Goal: Information Seeking & Learning: Find specific fact

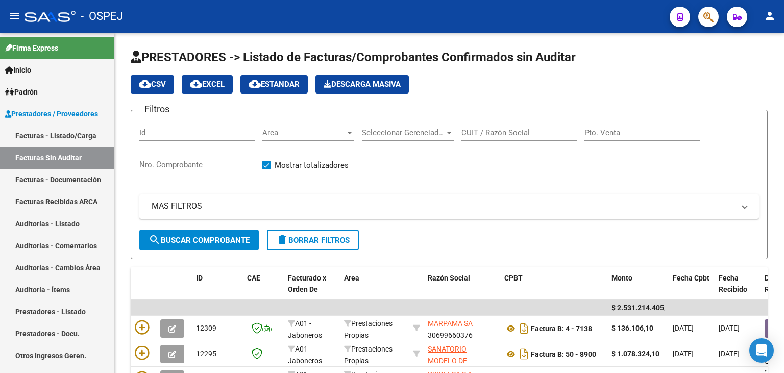
scroll to position [267, 0]
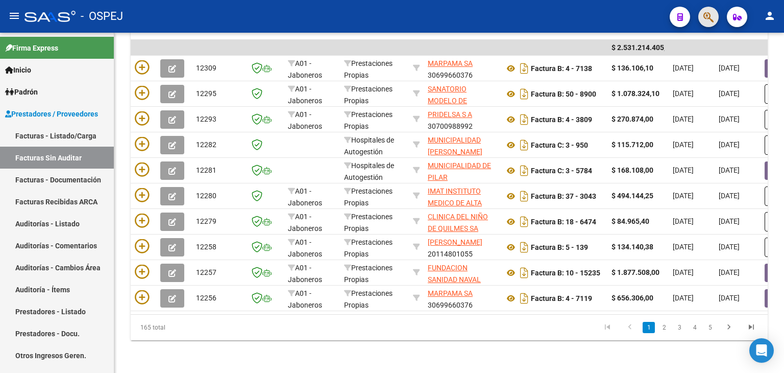
click at [714, 9] on button "button" at bounding box center [708, 17] width 20 height 20
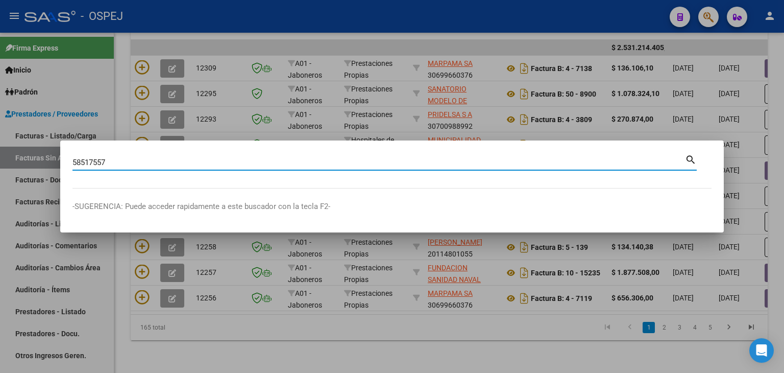
type input "58517557"
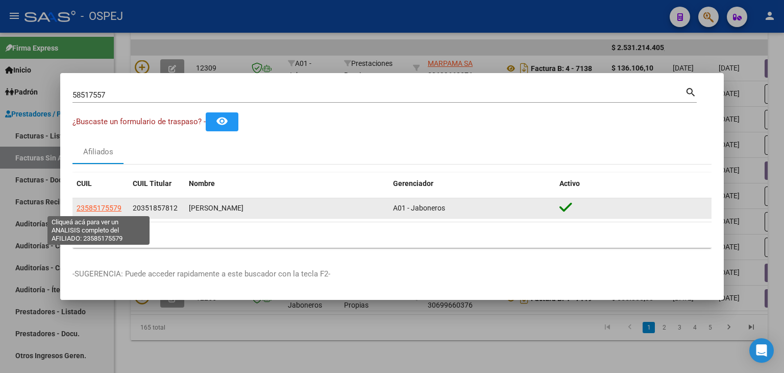
click at [104, 210] on span "23585175579" at bounding box center [99, 208] width 45 height 8
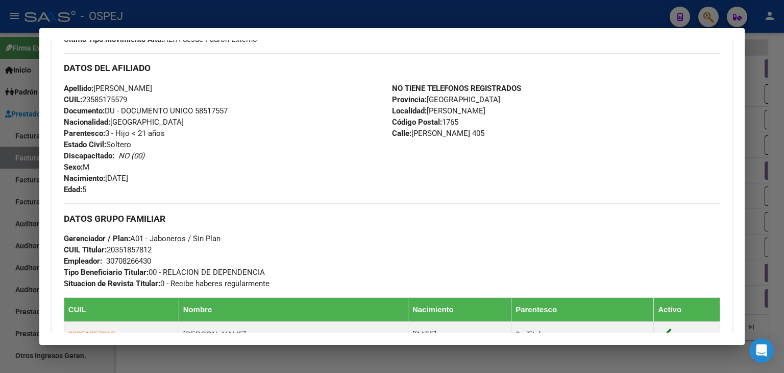
scroll to position [460, 0]
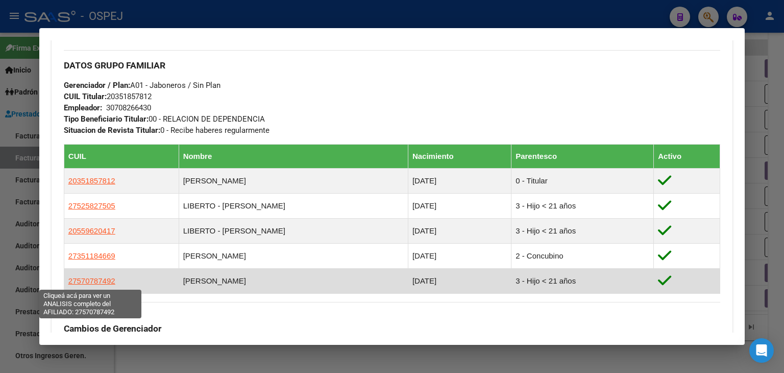
click at [105, 281] on span "27570787492" at bounding box center [91, 280] width 47 height 9
type textarea "27570787492"
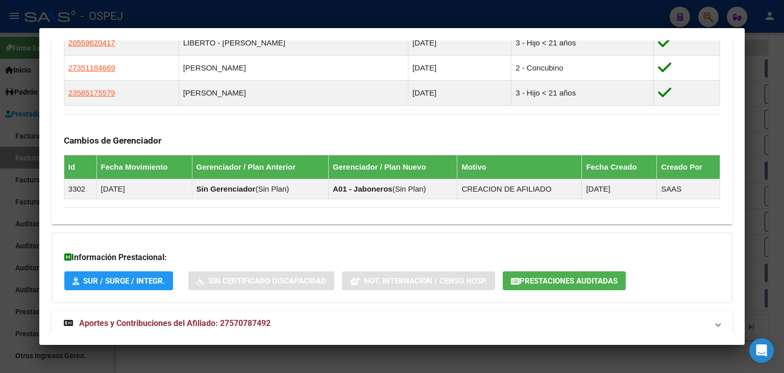
scroll to position [664, 0]
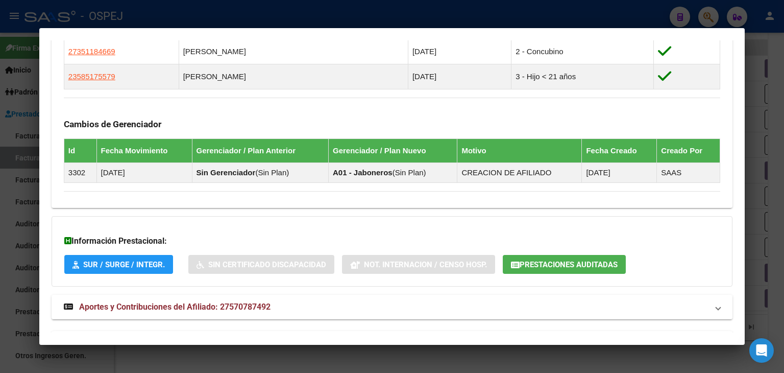
click at [569, 270] on button "Prestaciones Auditadas" at bounding box center [564, 264] width 123 height 19
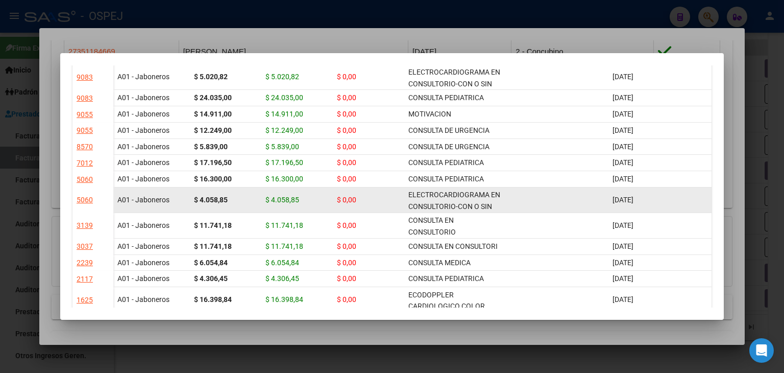
scroll to position [255, 0]
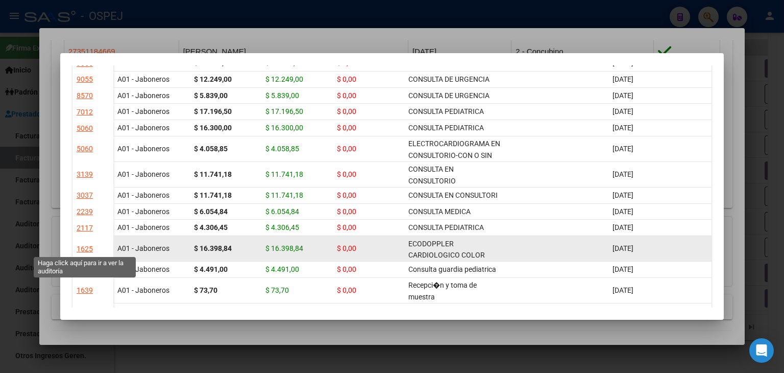
click at [84, 245] on div "1625" at bounding box center [85, 249] width 16 height 12
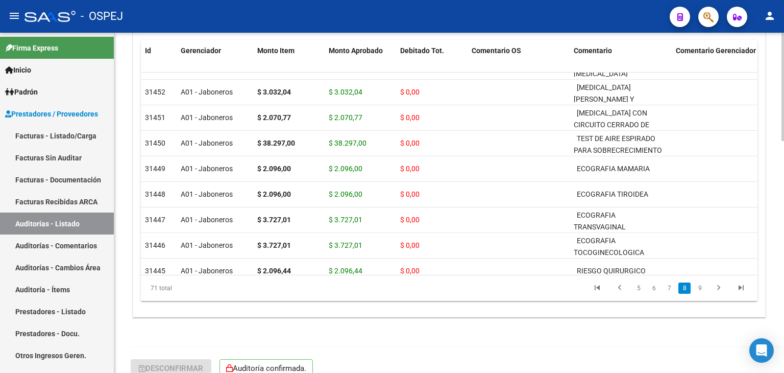
scroll to position [728, 0]
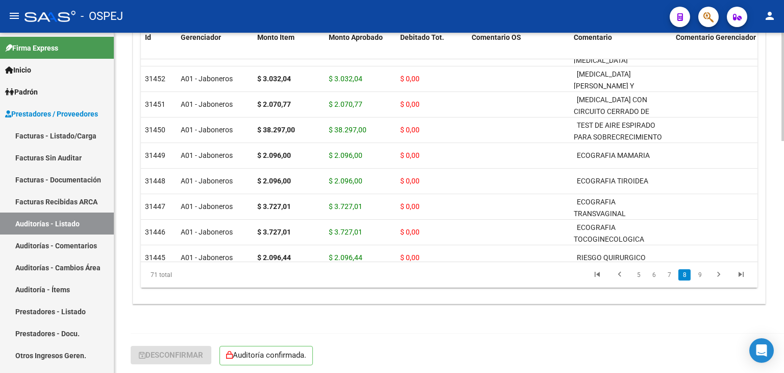
click at [784, 327] on div at bounding box center [783, 317] width 3 height 108
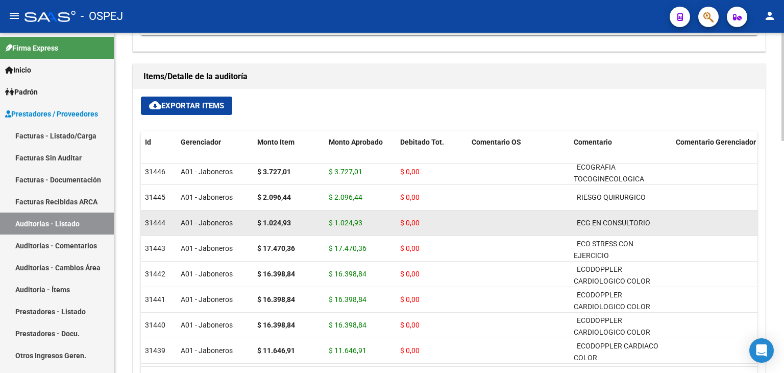
scroll to position [628, 0]
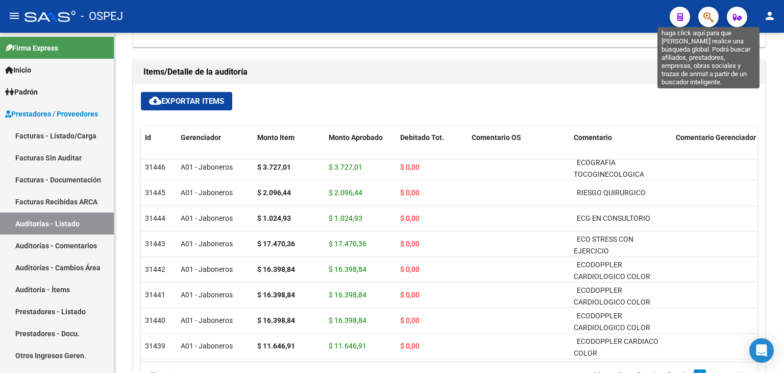
click at [711, 19] on icon "button" at bounding box center [709, 17] width 10 height 12
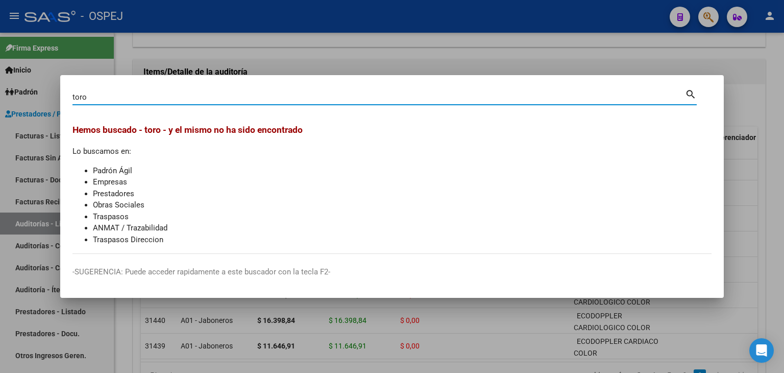
type input "toro"
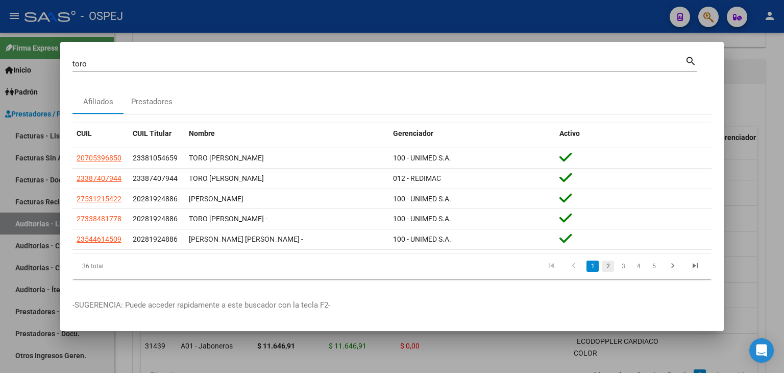
click at [607, 265] on link "2" at bounding box center [608, 265] width 12 height 11
click at [621, 265] on link "3" at bounding box center [623, 265] width 12 height 11
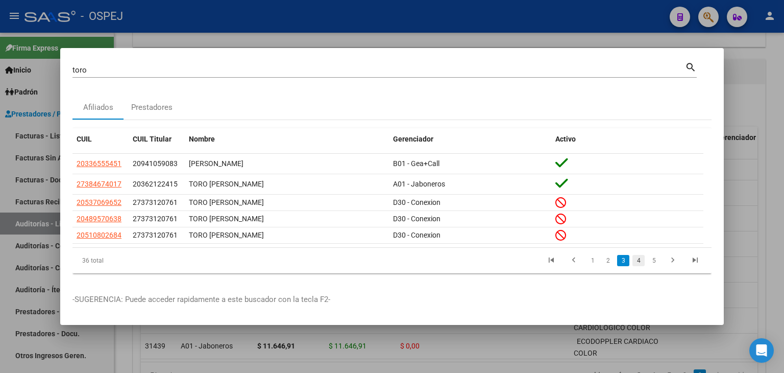
click at [637, 262] on link "4" at bounding box center [639, 260] width 12 height 11
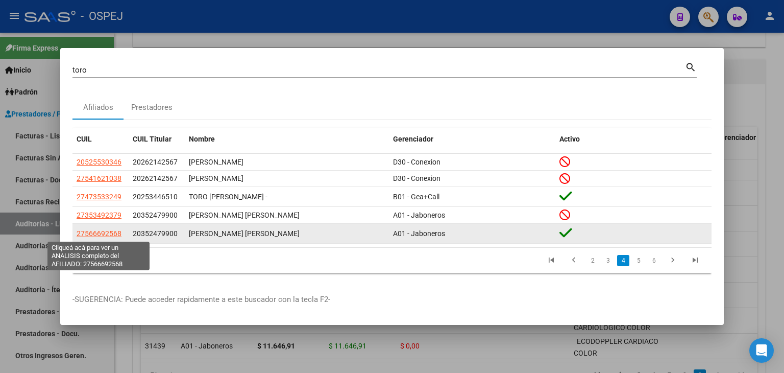
click at [100, 234] on span "27566692568" at bounding box center [99, 233] width 45 height 8
type textarea "27566692568"
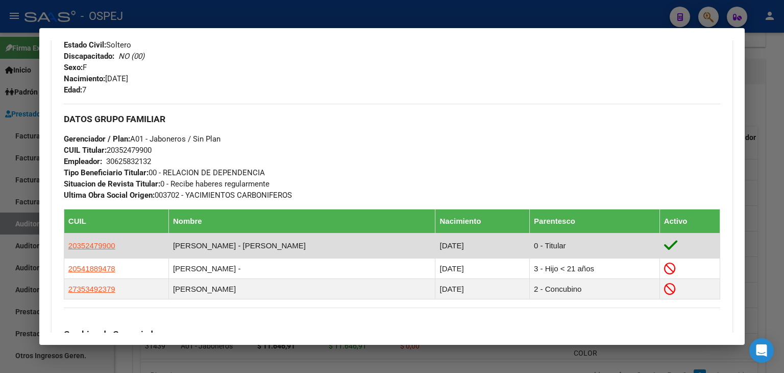
scroll to position [460, 0]
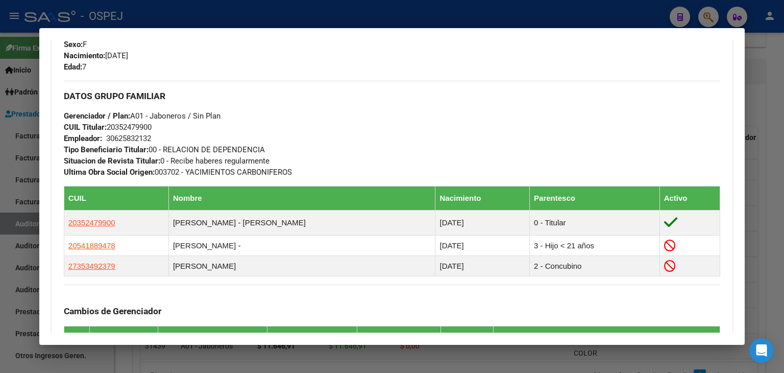
click at [249, 355] on div at bounding box center [392, 186] width 784 height 373
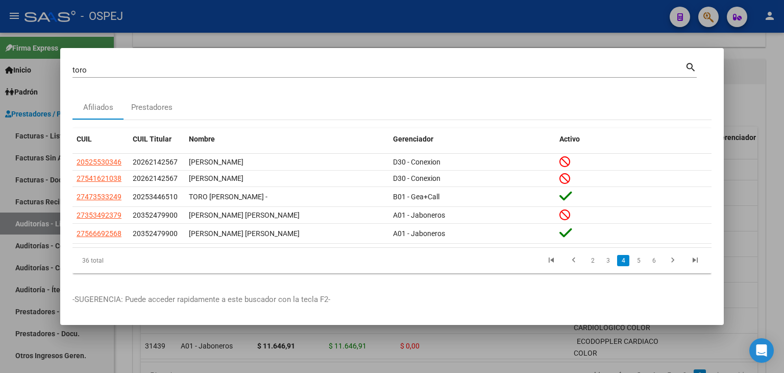
click at [278, 355] on div at bounding box center [392, 186] width 784 height 373
